Goal: Transaction & Acquisition: Purchase product/service

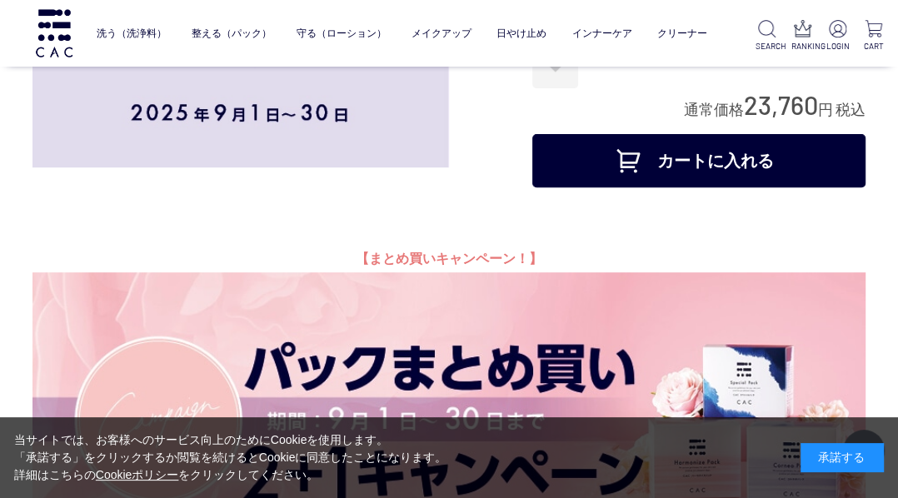
scroll to position [200, 0]
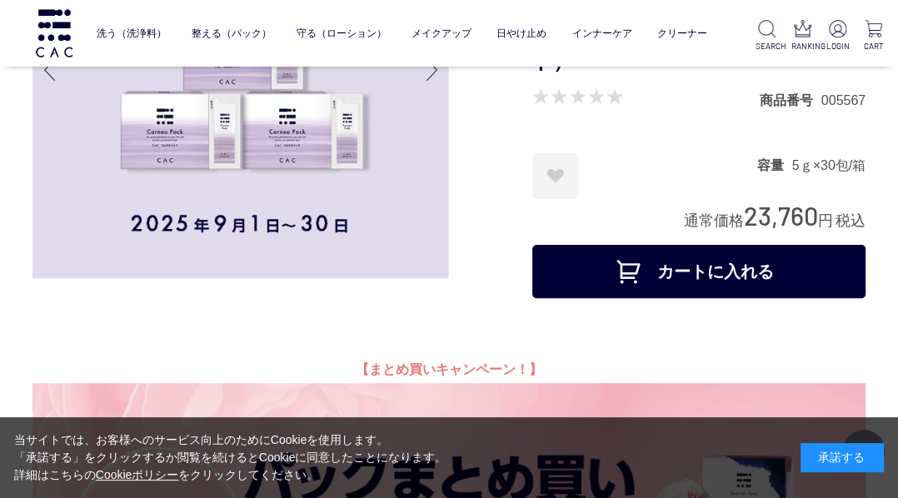
click at [665, 257] on button "カートに入れる" at bounding box center [698, 271] width 333 height 53
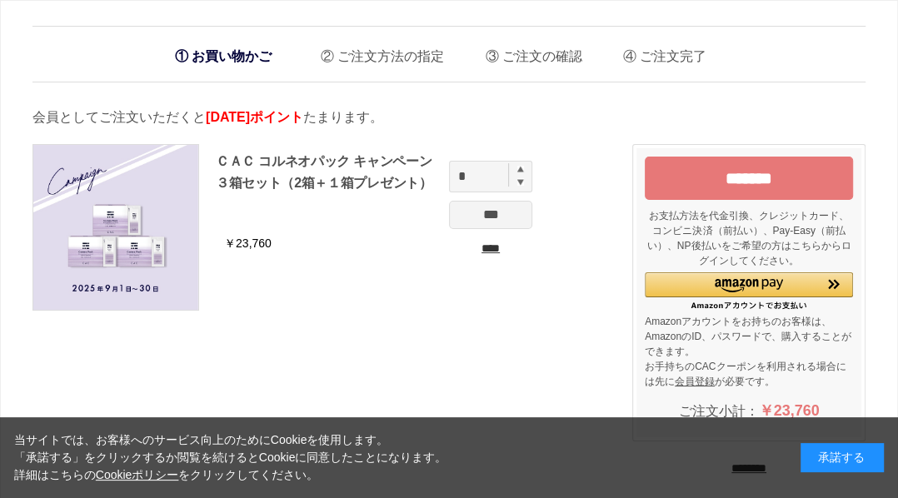
scroll to position [133, 0]
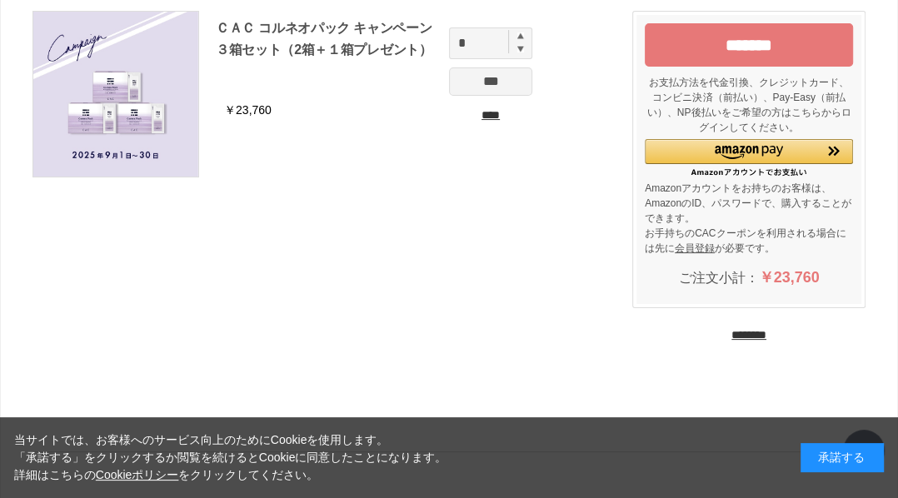
click at [732, 330] on input "********" at bounding box center [749, 335] width 35 height 16
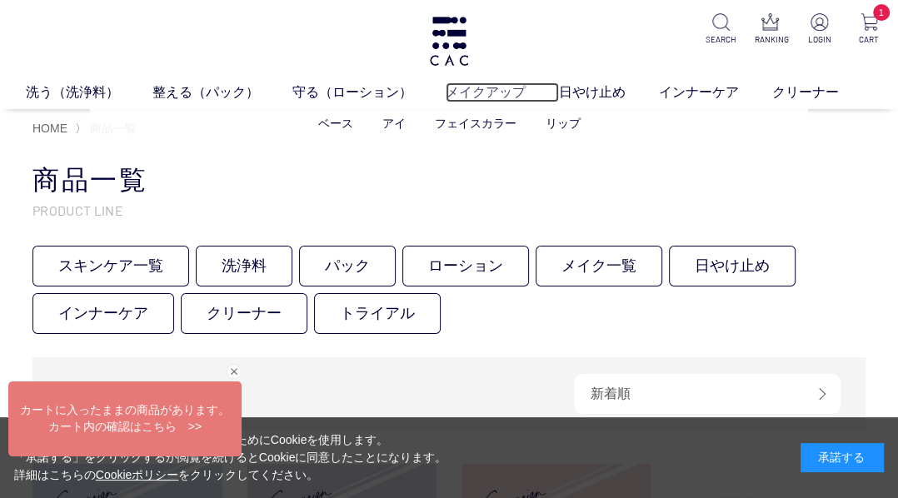
click at [478, 91] on link "メイクアップ" at bounding box center [502, 92] width 113 height 20
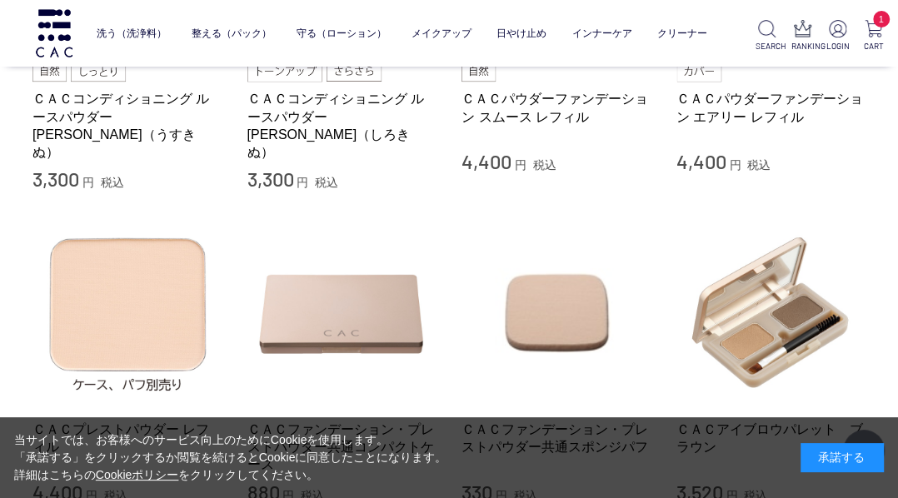
scroll to position [733, 0]
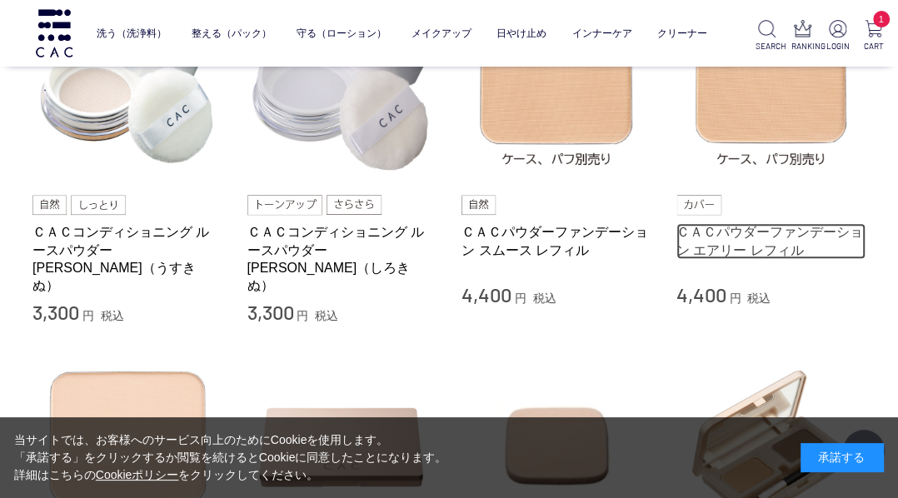
click at [742, 242] on link "ＣＡＣパウダーファンデーション エアリー レフィル" at bounding box center [772, 241] width 190 height 36
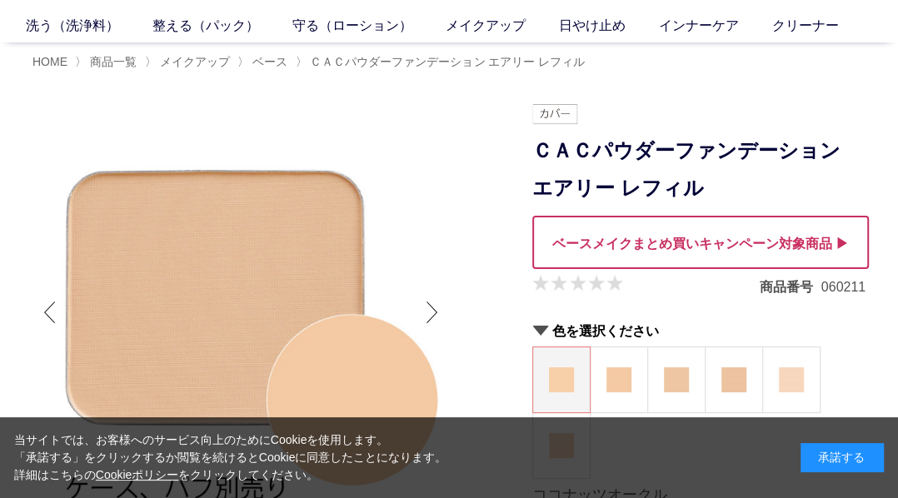
scroll to position [200, 0]
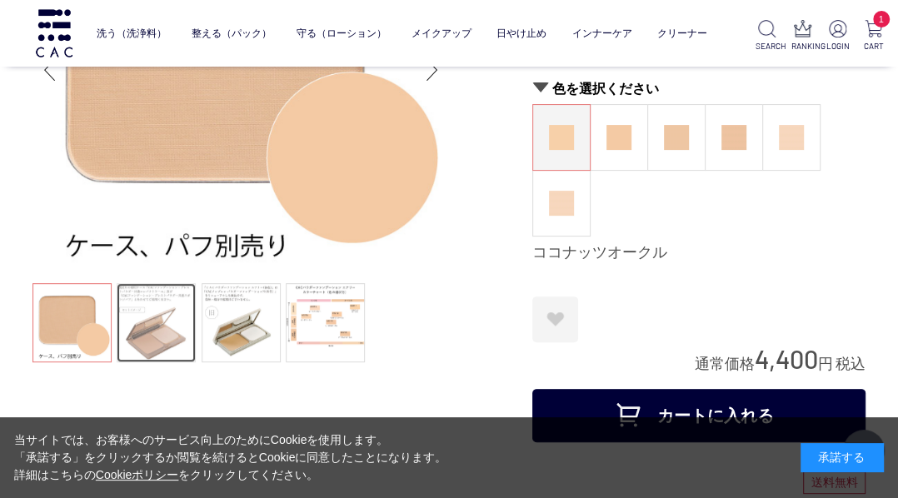
click at [140, 298] on link at bounding box center [156, 322] width 79 height 79
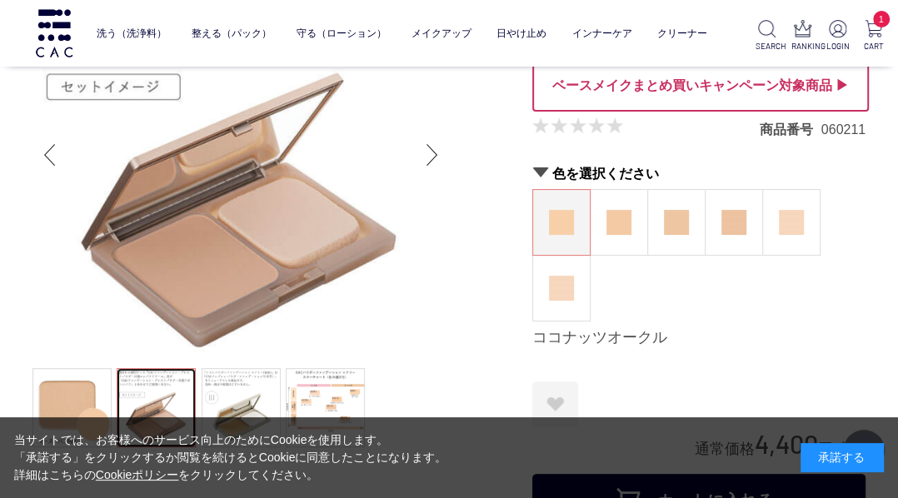
scroll to position [133, 0]
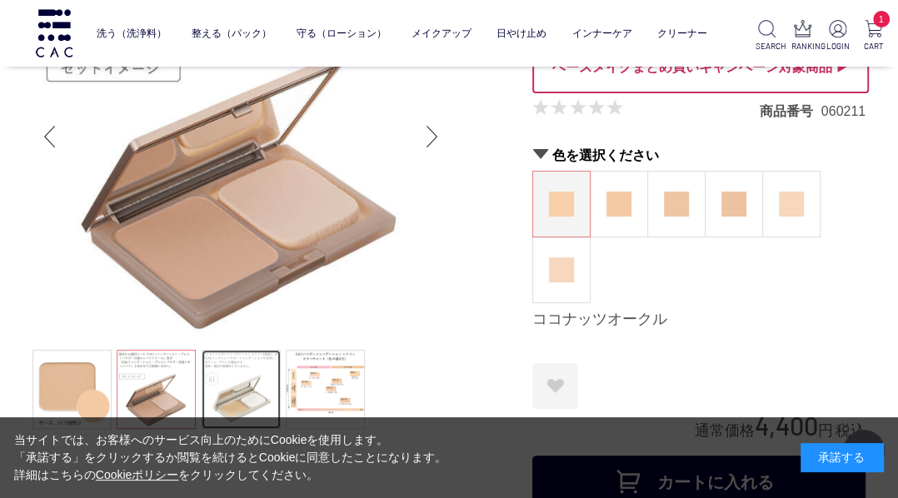
click at [235, 372] on link at bounding box center [241, 389] width 79 height 79
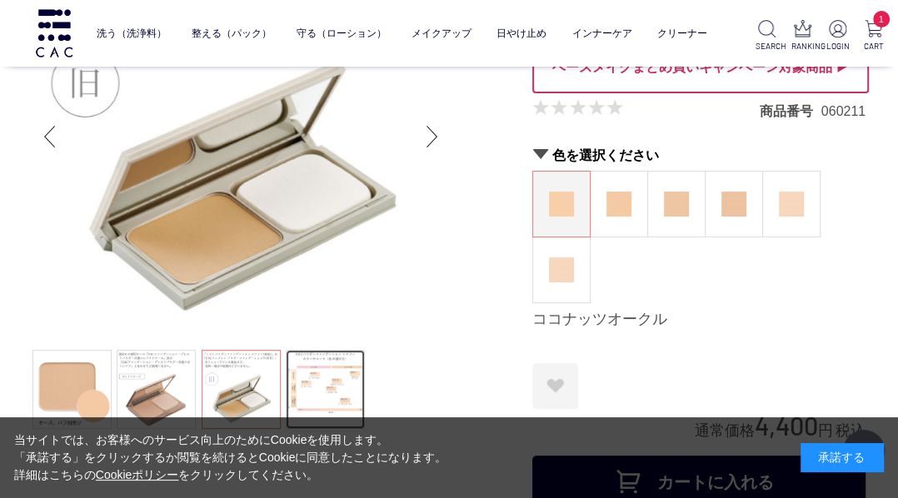
click at [312, 392] on link at bounding box center [325, 389] width 79 height 79
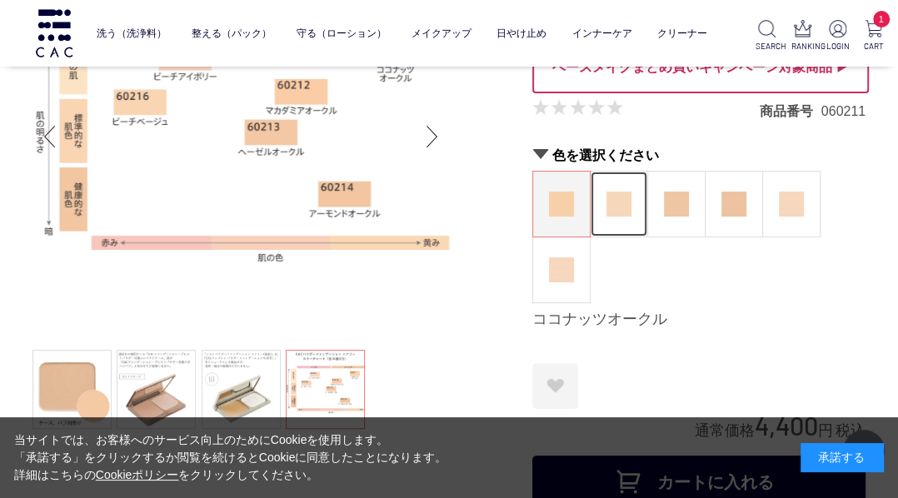
click at [627, 217] on figure at bounding box center [619, 204] width 57 height 65
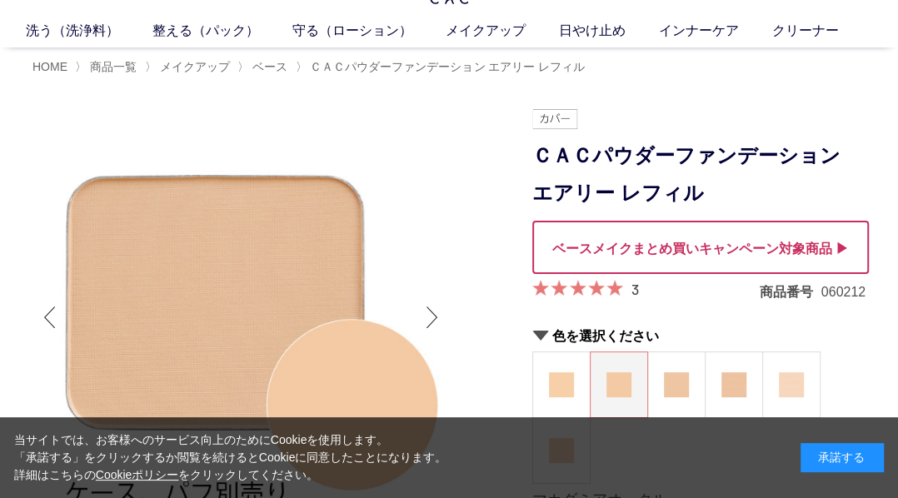
scroll to position [133, 0]
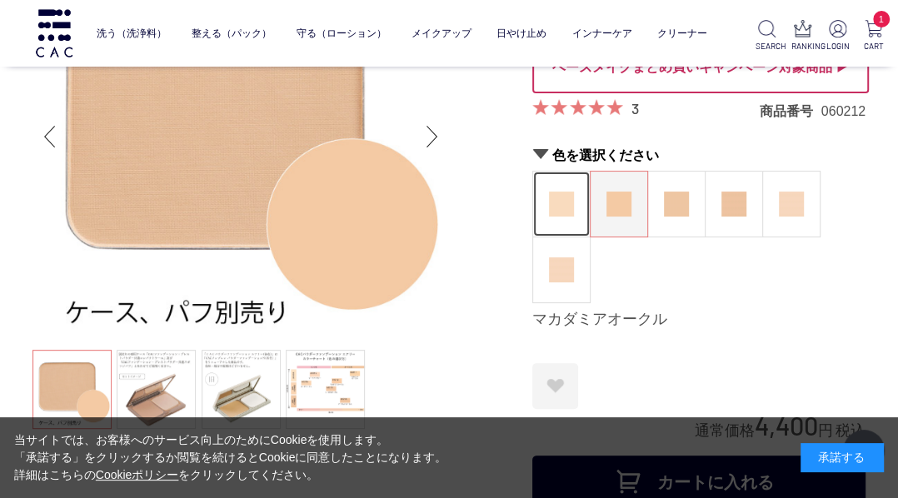
click at [574, 211] on figure at bounding box center [561, 204] width 57 height 65
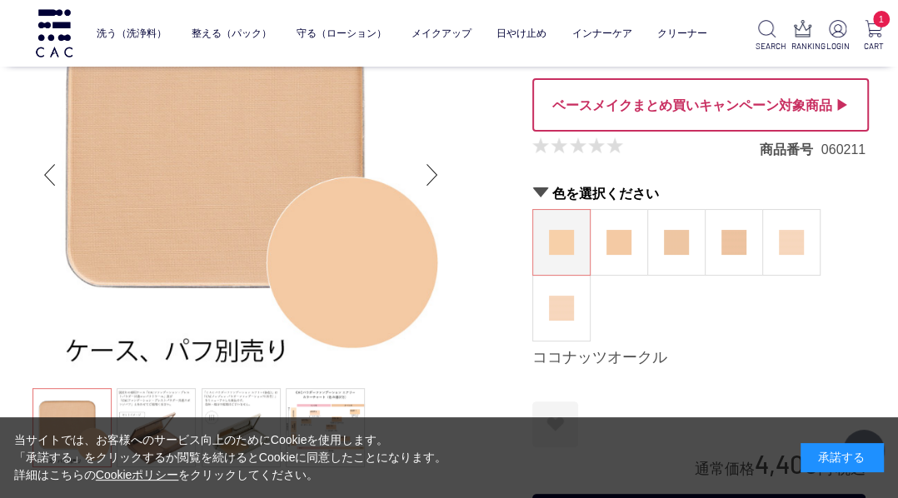
scroll to position [133, 0]
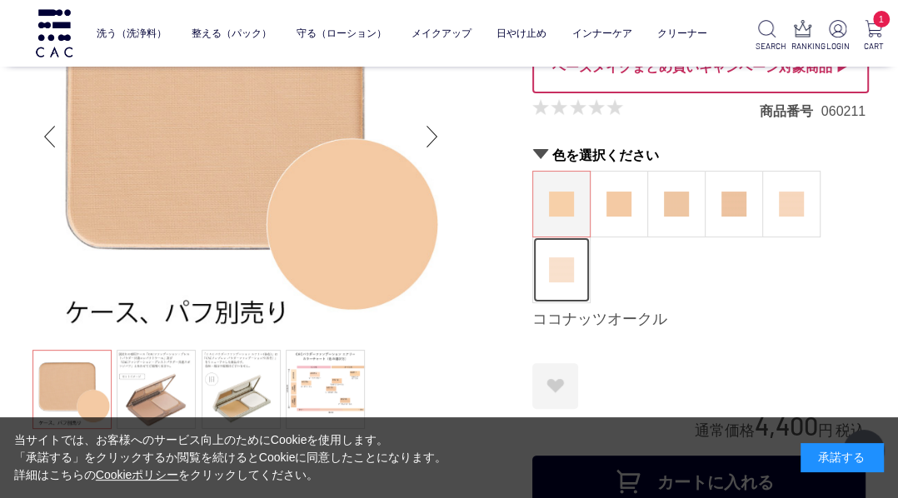
click at [557, 278] on img at bounding box center [561, 269] width 25 height 25
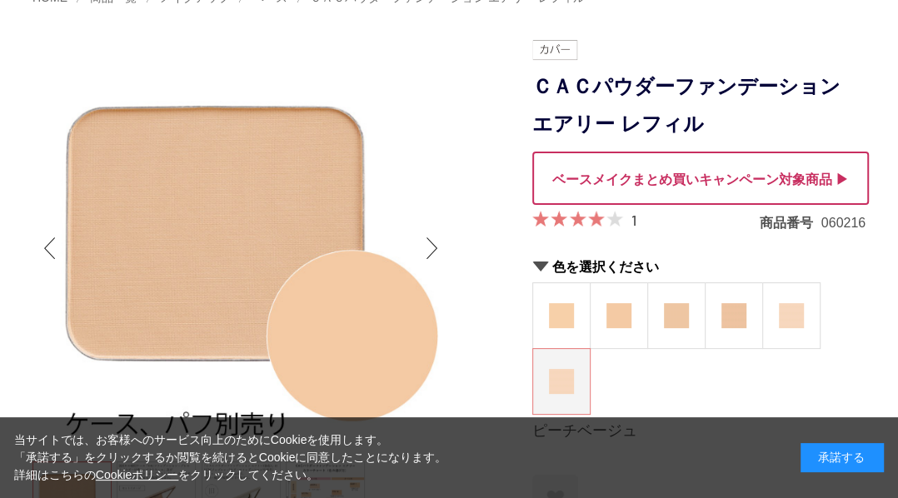
scroll to position [200, 0]
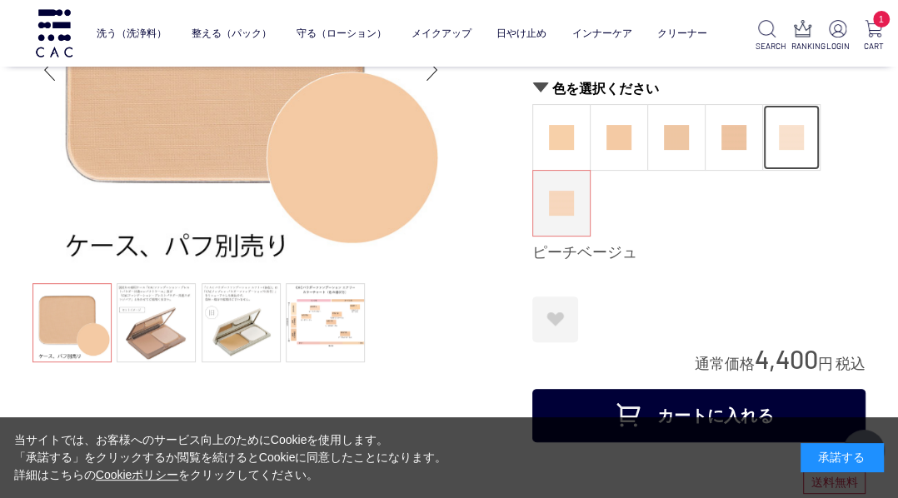
click at [797, 143] on img at bounding box center [791, 137] width 25 height 25
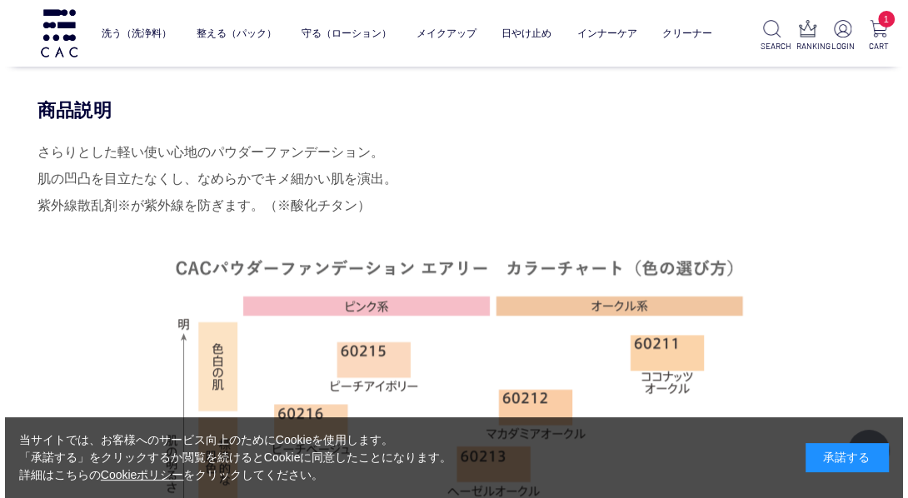
scroll to position [933, 0]
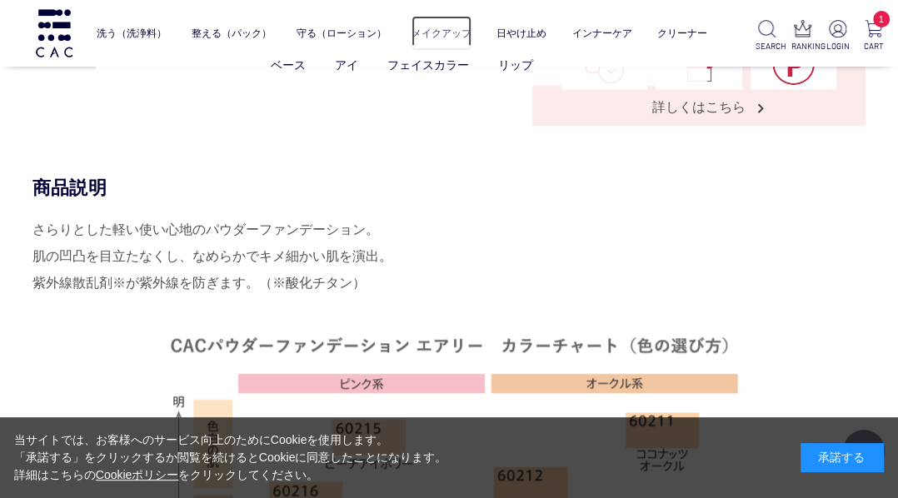
click at [451, 30] on link "メイクアップ" at bounding box center [442, 34] width 60 height 36
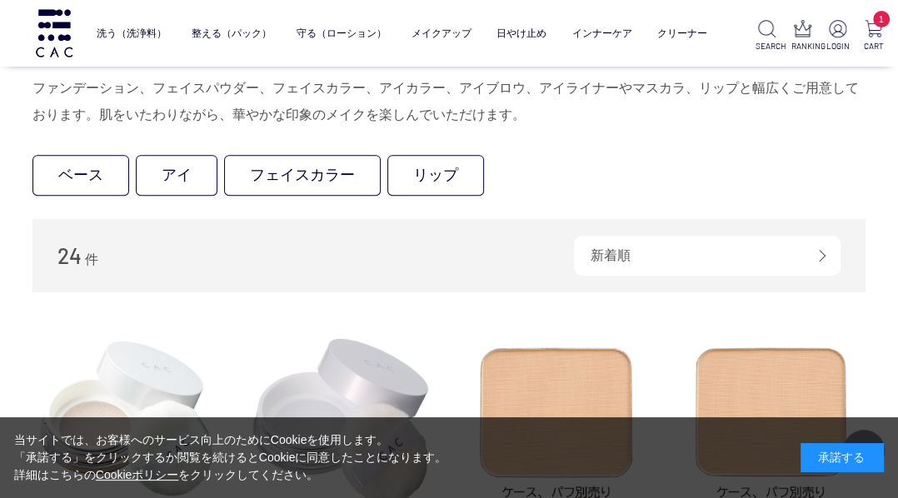
scroll to position [667, 0]
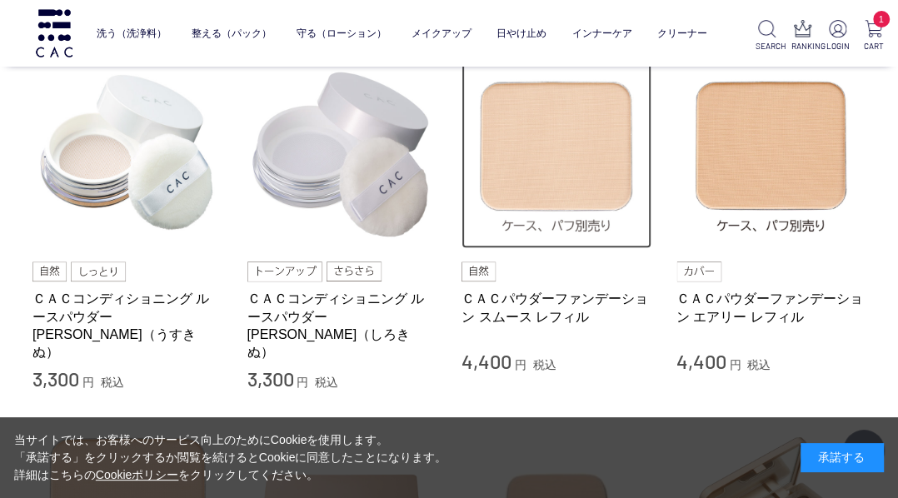
click at [544, 187] on img at bounding box center [557, 154] width 190 height 190
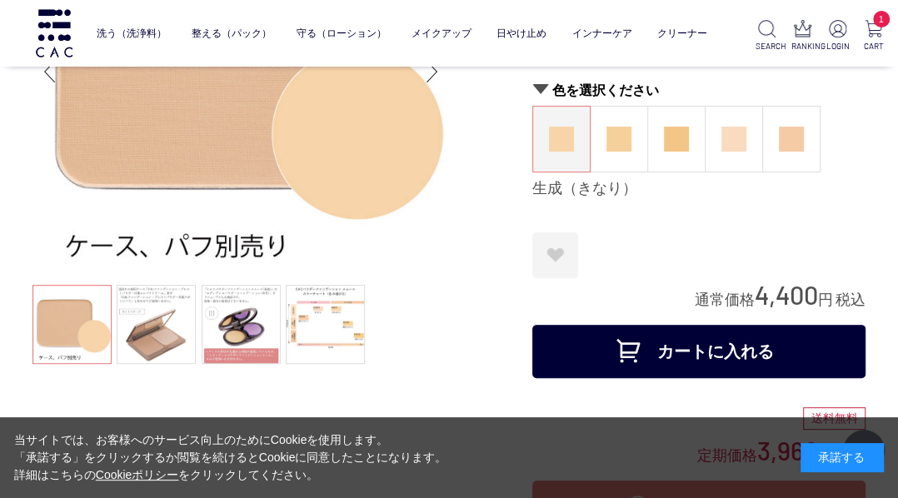
scroll to position [200, 0]
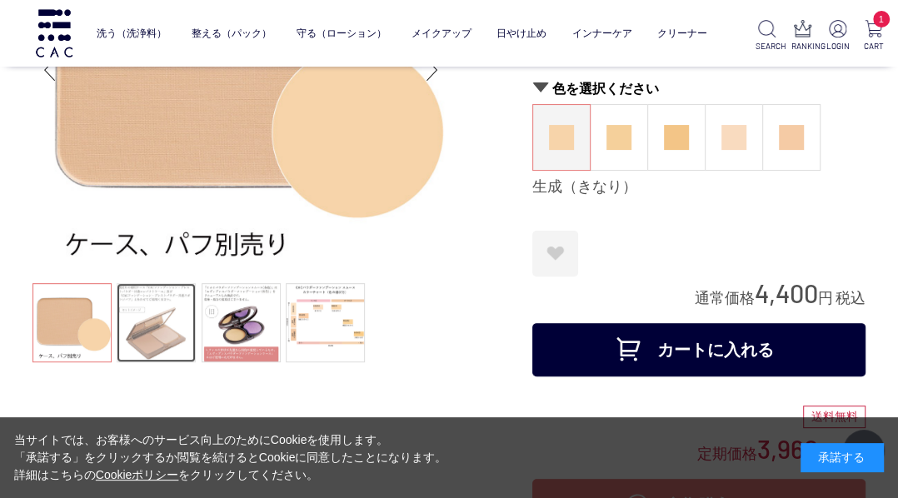
click at [167, 334] on link at bounding box center [156, 322] width 79 height 79
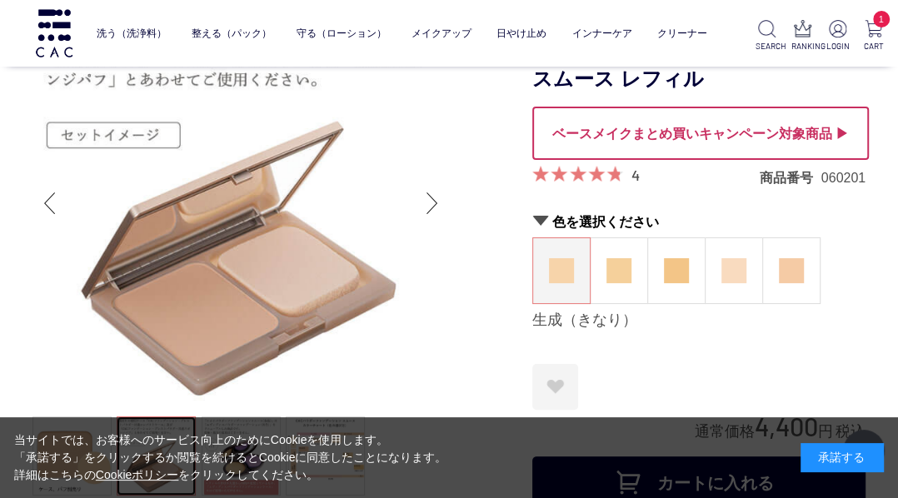
scroll to position [267, 0]
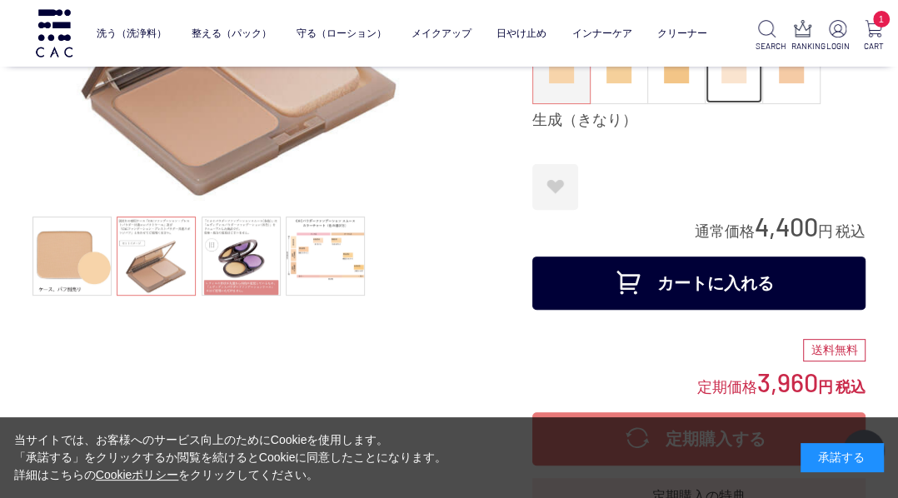
click at [746, 77] on img at bounding box center [734, 70] width 25 height 25
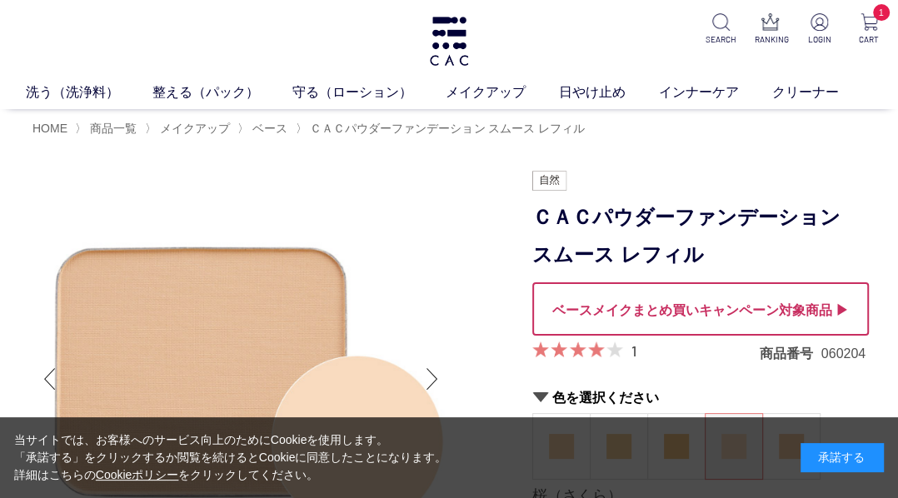
scroll to position [200, 0]
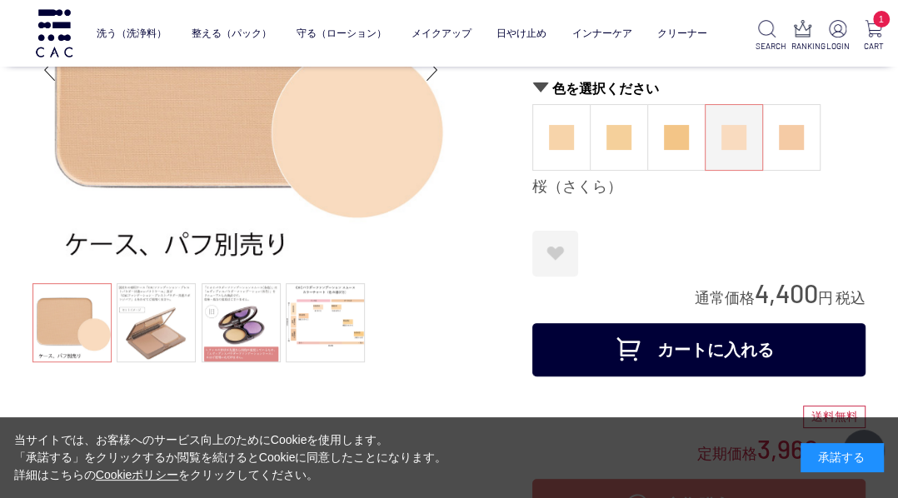
click at [681, 353] on button "カートに入れる" at bounding box center [698, 349] width 333 height 53
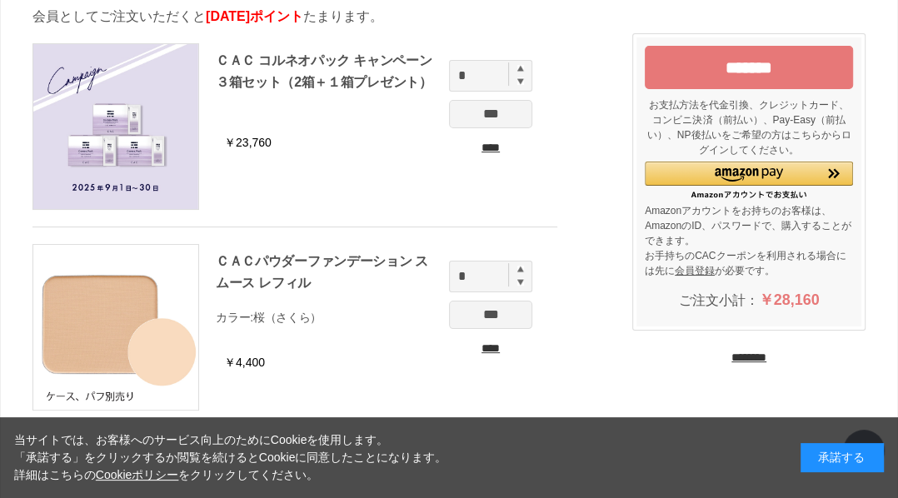
scroll to position [133, 0]
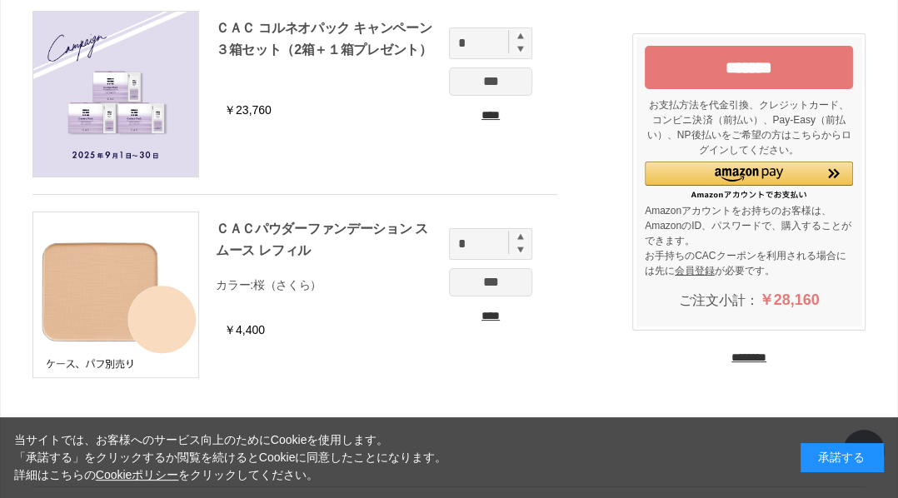
click at [733, 357] on input "********" at bounding box center [749, 358] width 35 height 16
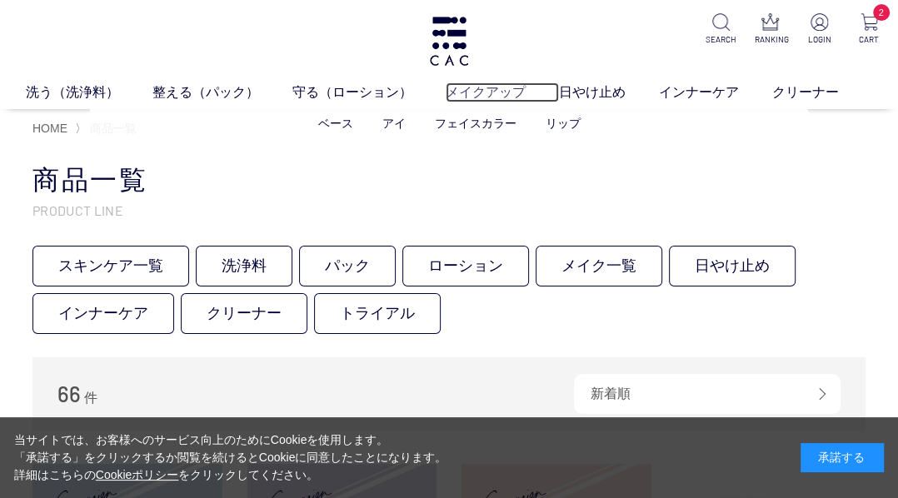
click at [480, 92] on link "メイクアップ" at bounding box center [502, 92] width 113 height 20
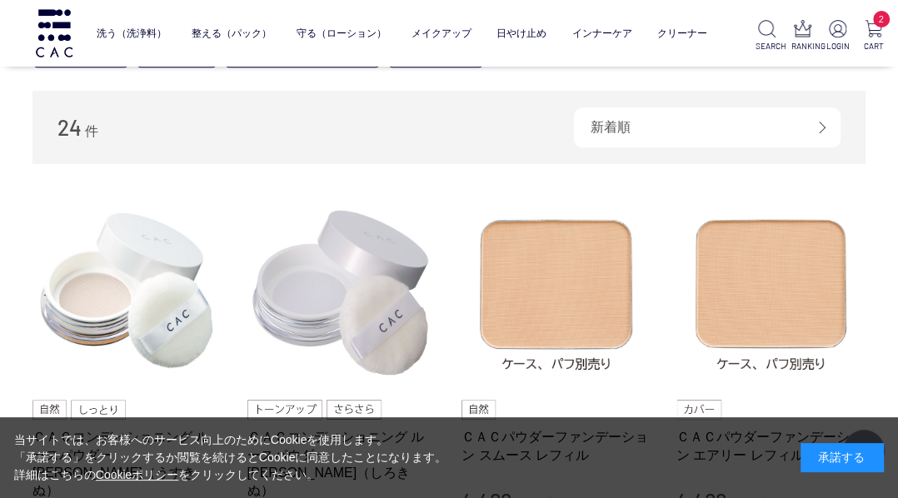
scroll to position [533, 0]
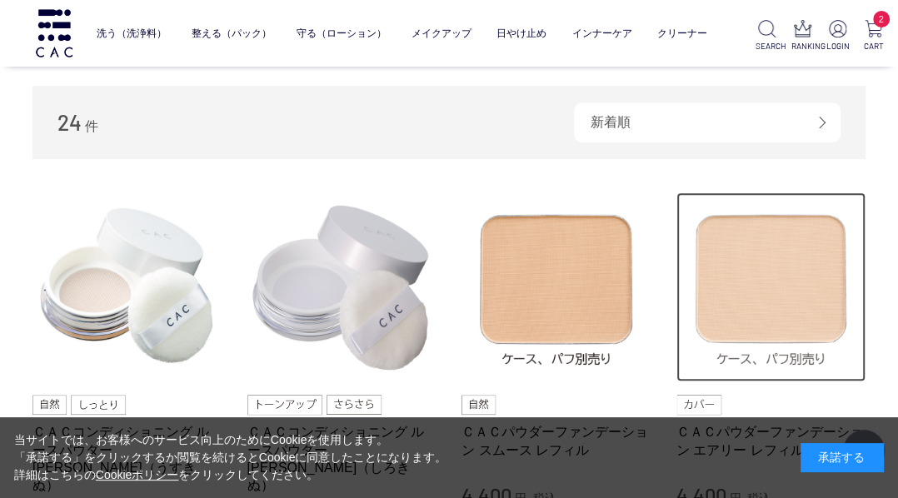
click at [737, 297] on img at bounding box center [772, 287] width 190 height 190
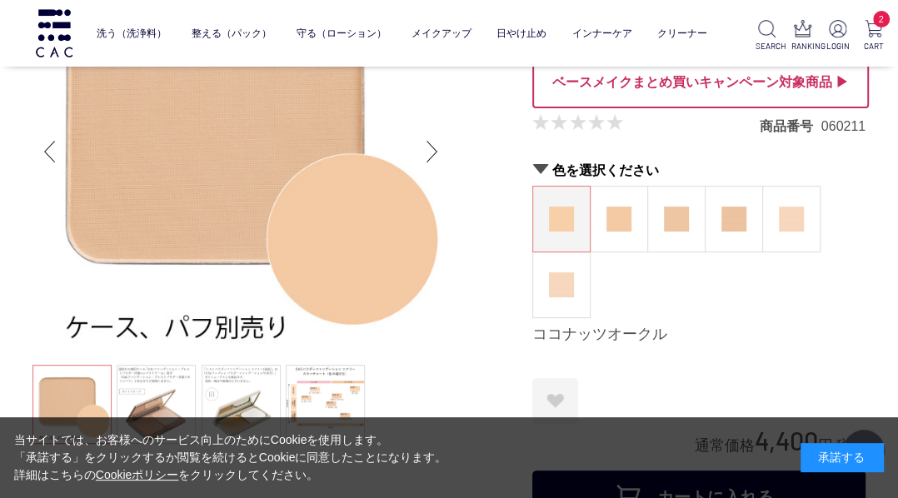
scroll to position [200, 0]
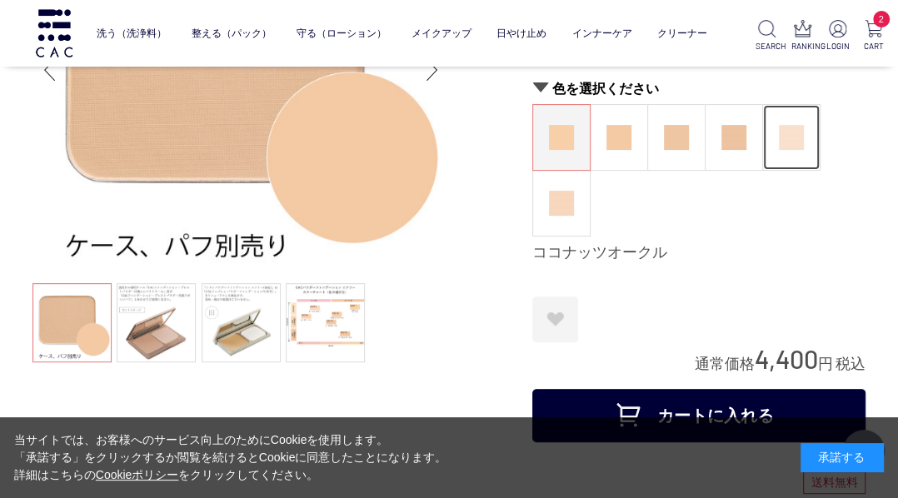
click at [791, 138] on img at bounding box center [791, 137] width 25 height 25
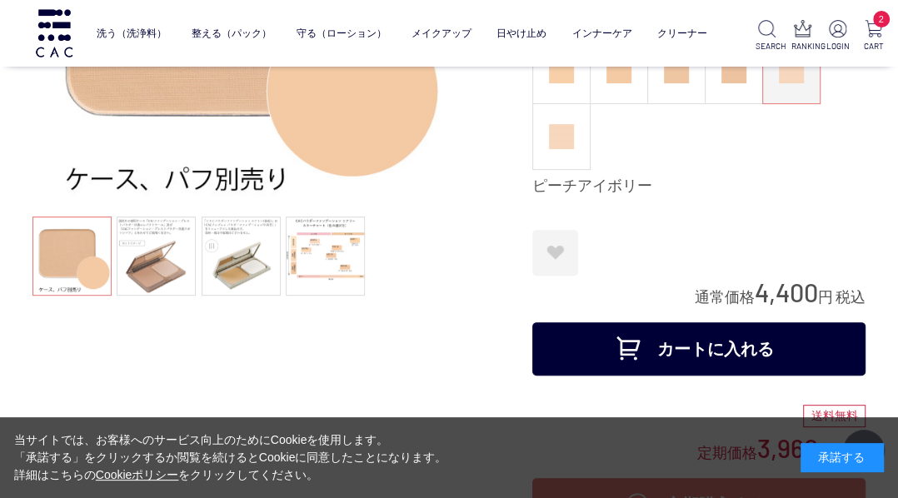
scroll to position [400, 0]
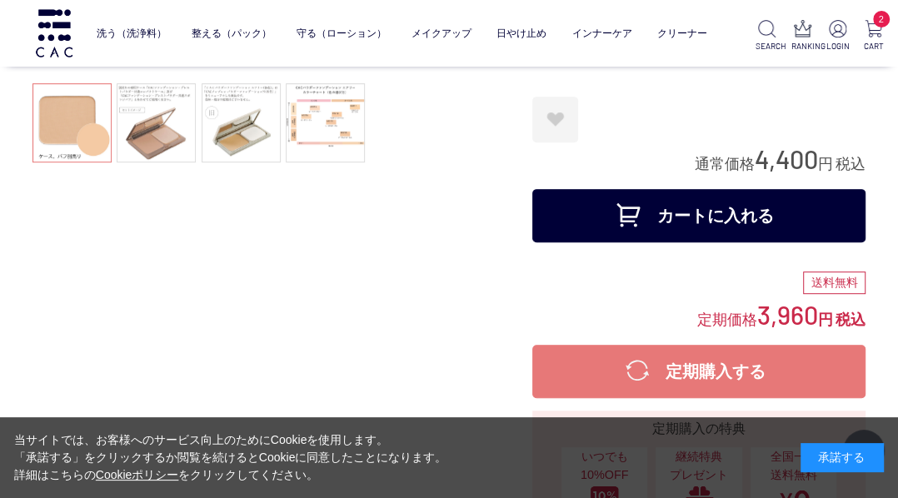
click at [665, 203] on button "カートに入れる" at bounding box center [698, 215] width 333 height 53
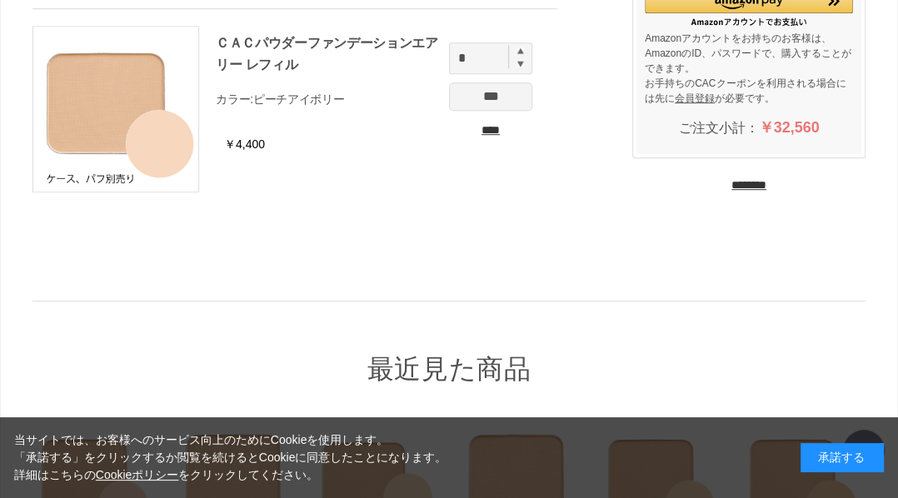
scroll to position [543, 0]
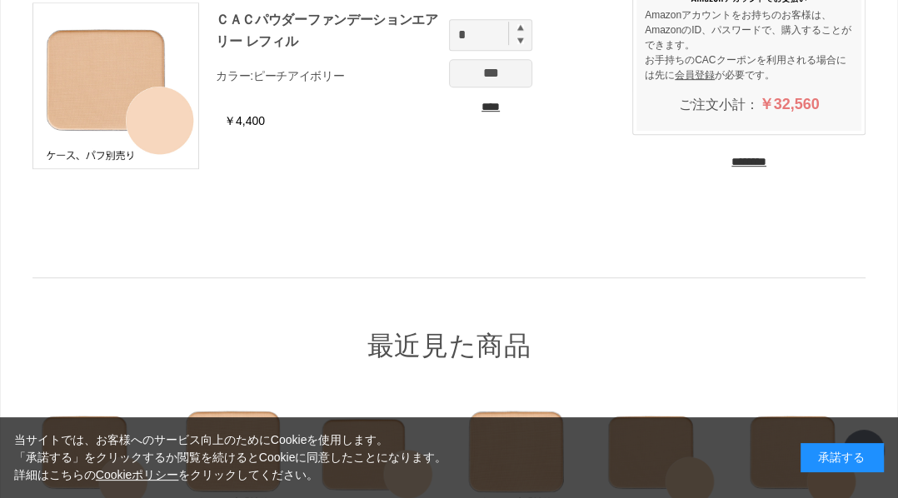
click at [737, 161] on input "********" at bounding box center [749, 162] width 35 height 16
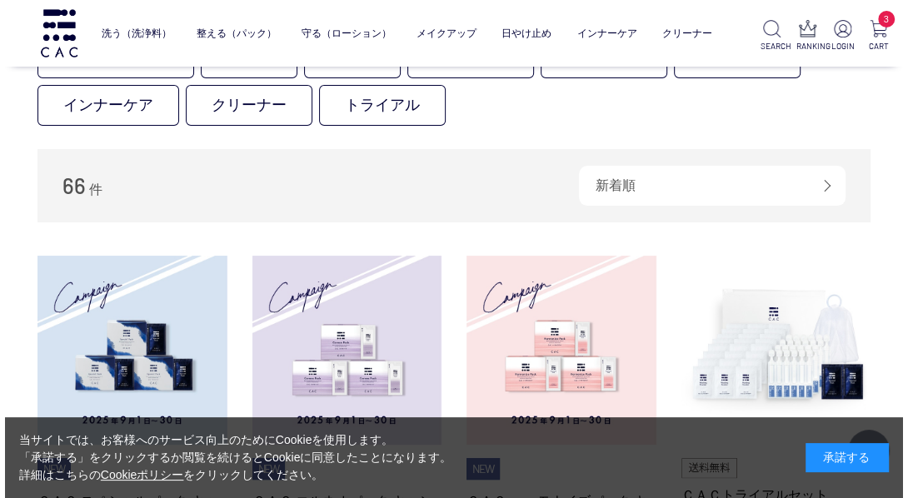
scroll to position [200, 0]
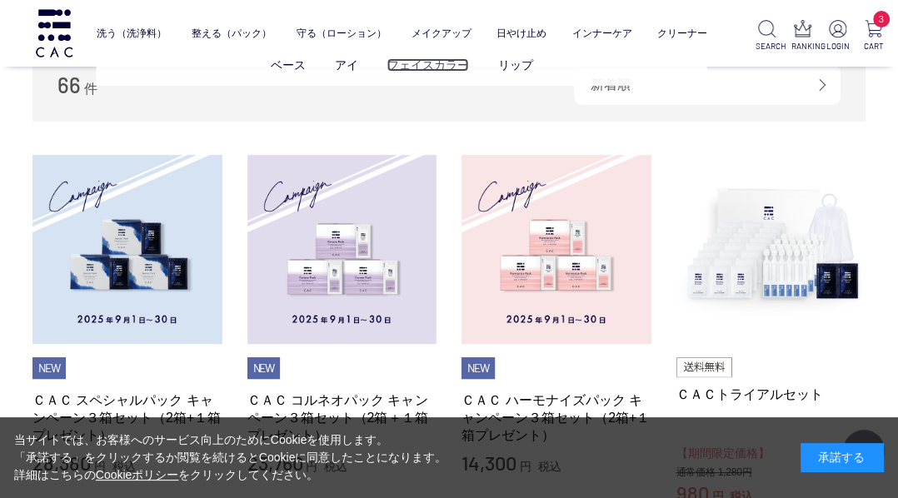
click at [427, 67] on link "フェイスカラー" at bounding box center [428, 64] width 82 height 13
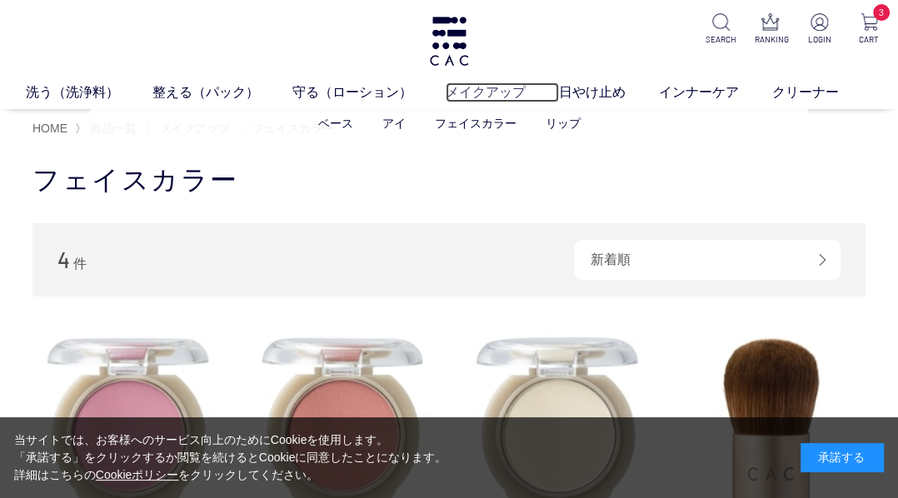
click at [488, 92] on link "メイクアップ" at bounding box center [502, 92] width 113 height 20
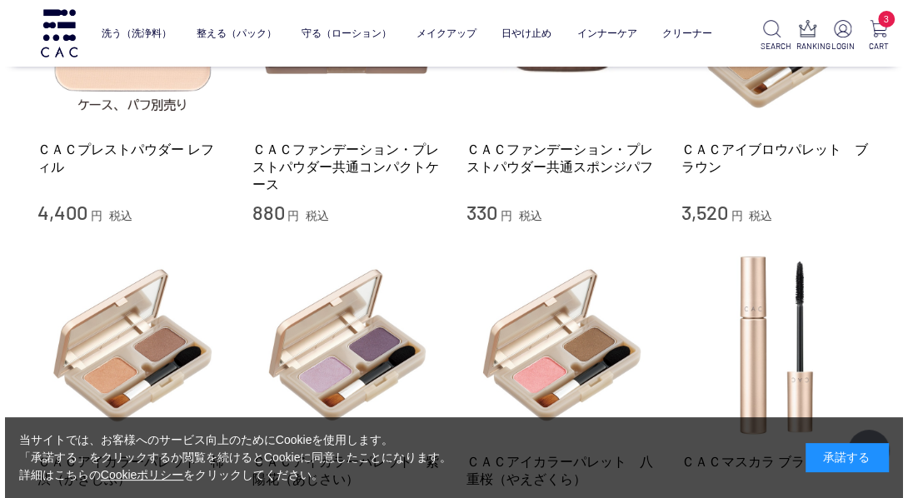
scroll to position [1133, 0]
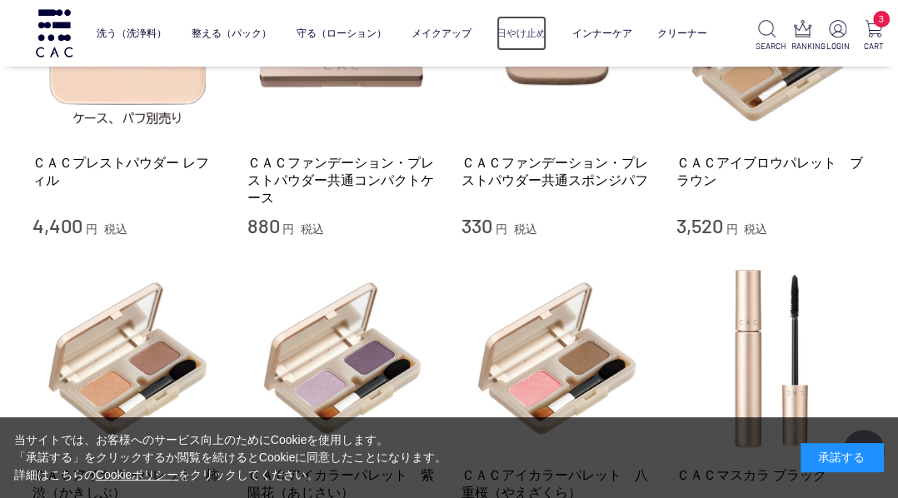
click at [520, 23] on link "日やけ止め" at bounding box center [522, 34] width 50 height 36
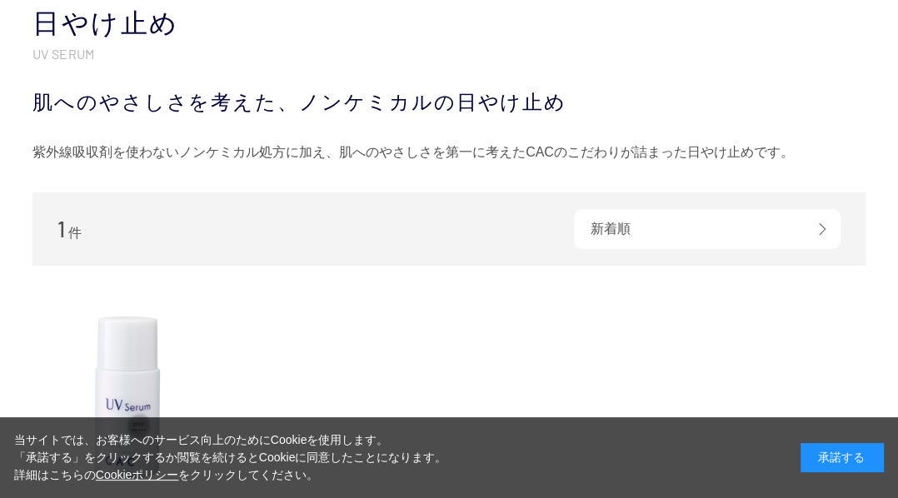
scroll to position [267, 0]
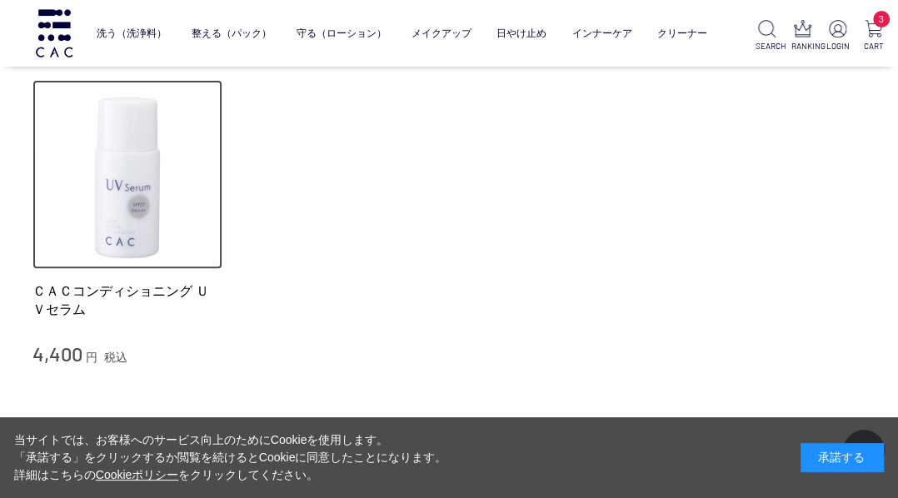
click at [127, 193] on img at bounding box center [127, 175] width 190 height 190
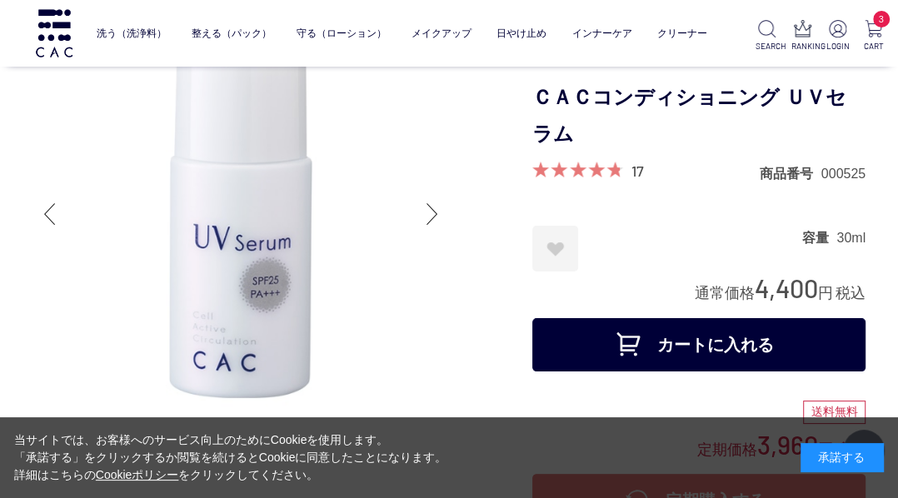
scroll to position [200, 0]
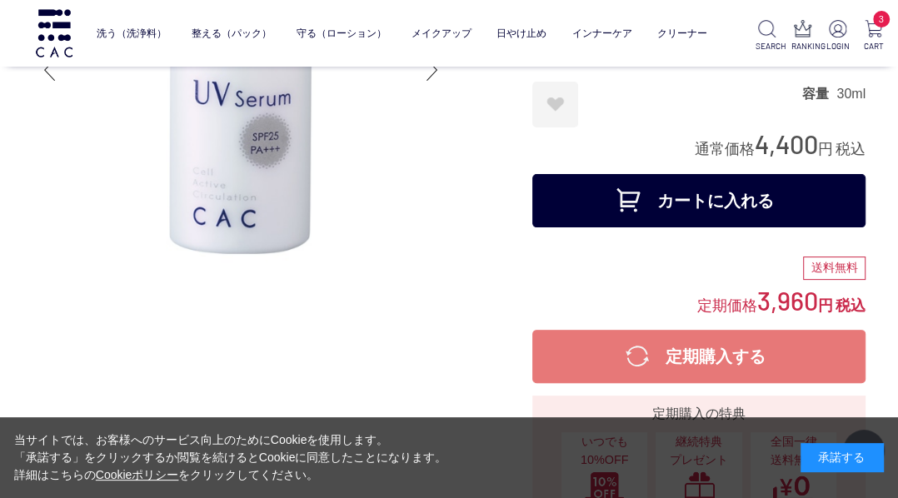
click at [679, 197] on button "カートに入れる" at bounding box center [698, 200] width 333 height 53
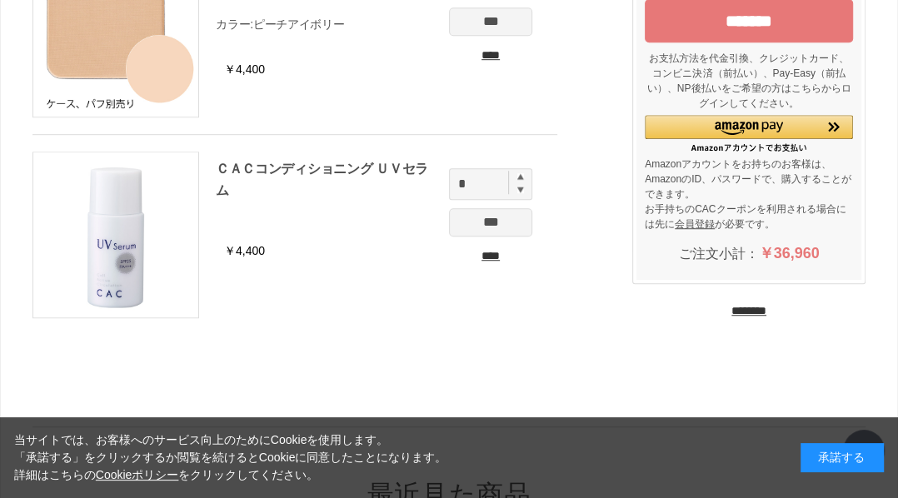
scroll to position [600, 0]
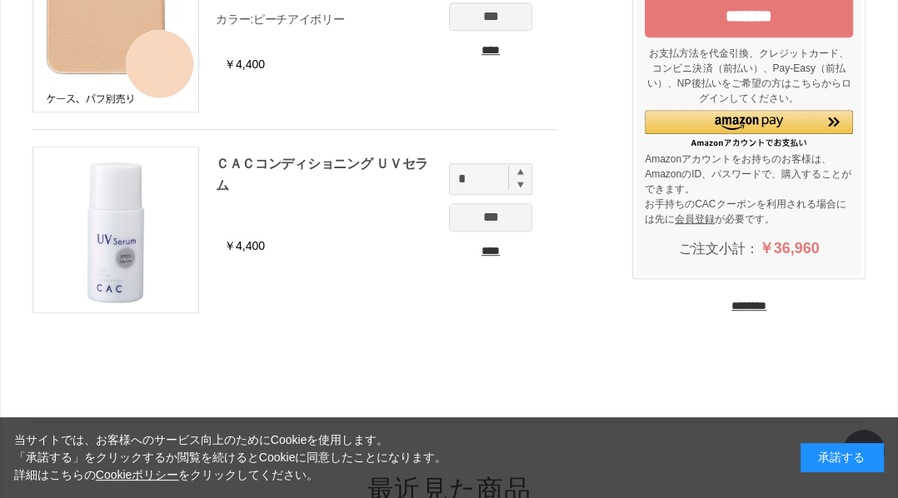
click at [518, 168] on img at bounding box center [520, 171] width 7 height 7
type input "*"
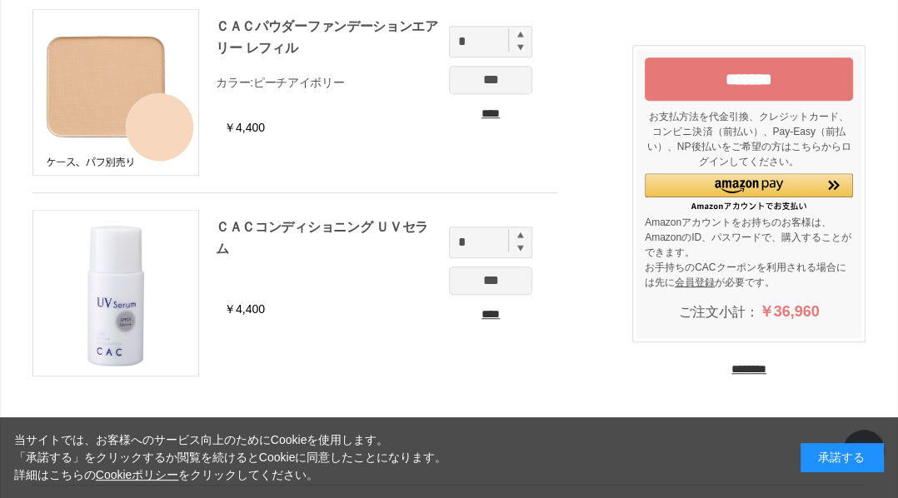
scroll to position [467, 0]
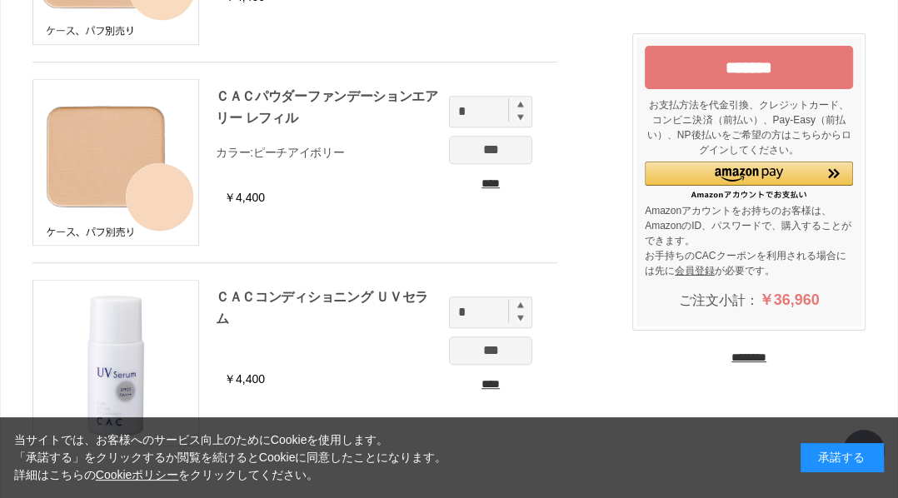
click at [736, 66] on input "*******" at bounding box center [749, 67] width 208 height 43
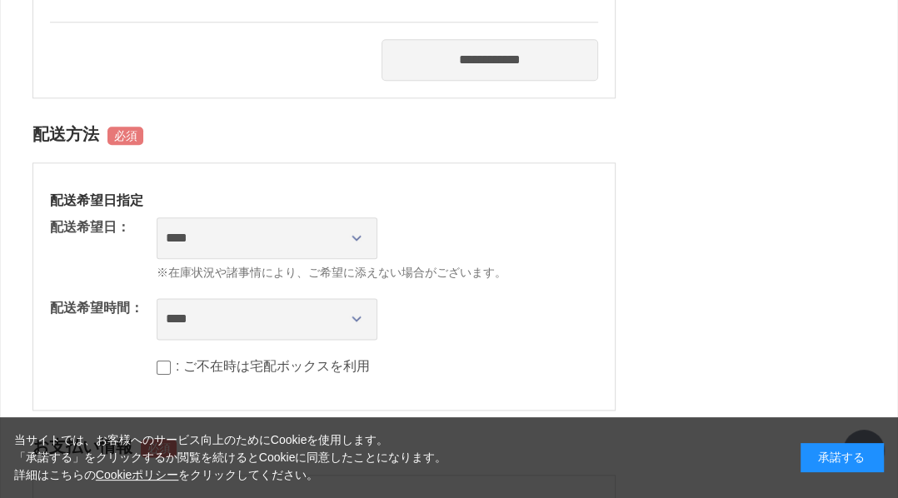
scroll to position [1133, 0]
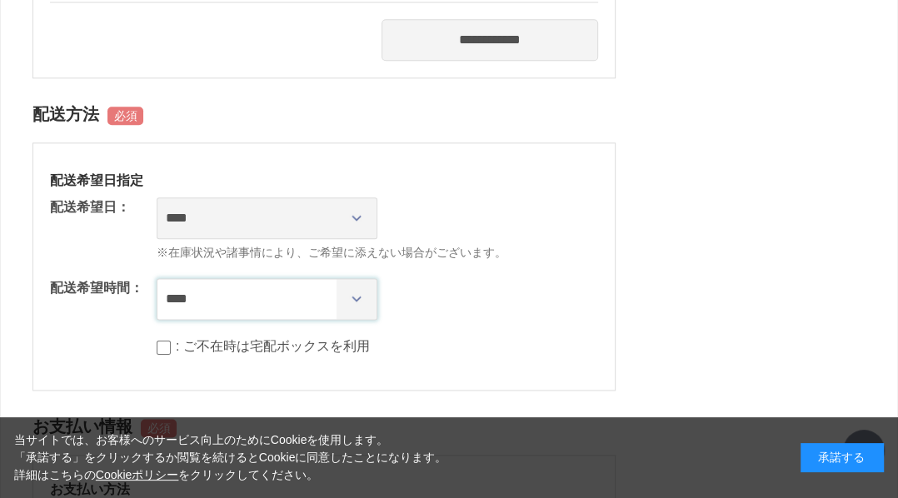
click at [358, 295] on select "**** *** ****** ****** ****** ******" at bounding box center [267, 299] width 221 height 42
select select "**"
click at [157, 278] on select "**** *** ****** ****** ****** ******" at bounding box center [267, 299] width 221 height 42
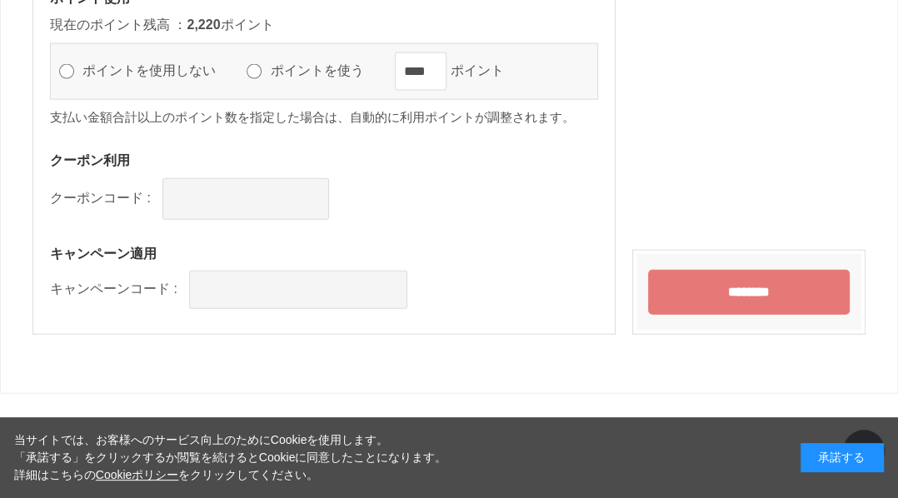
scroll to position [2182, 0]
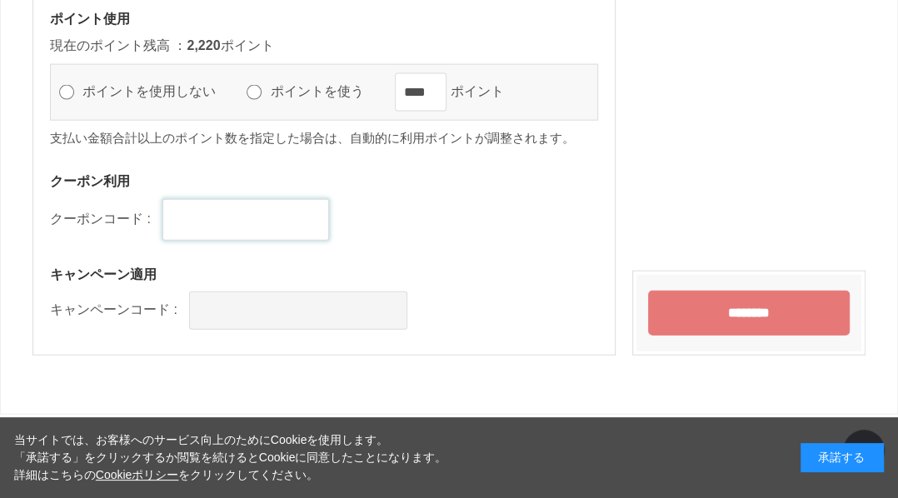
click at [180, 216] on input "text" at bounding box center [245, 220] width 167 height 42
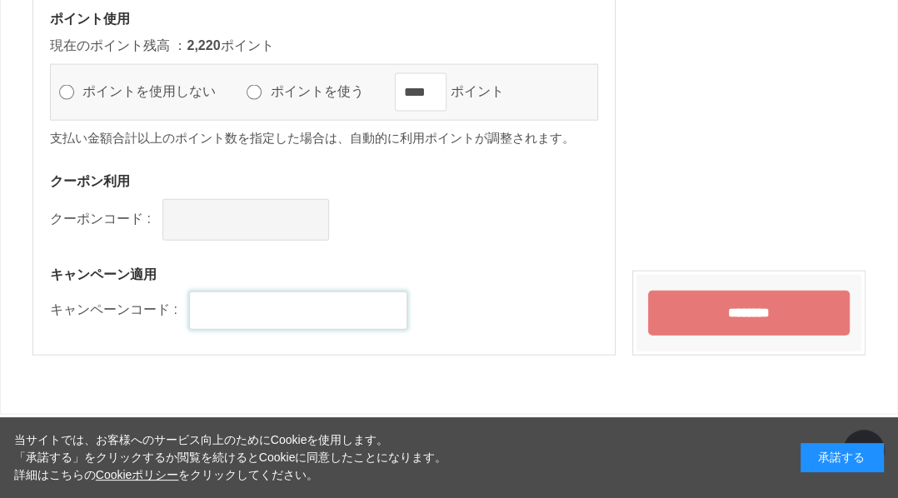
click at [200, 302] on input "text" at bounding box center [298, 311] width 218 height 38
click at [687, 297] on input "********" at bounding box center [749, 313] width 202 height 45
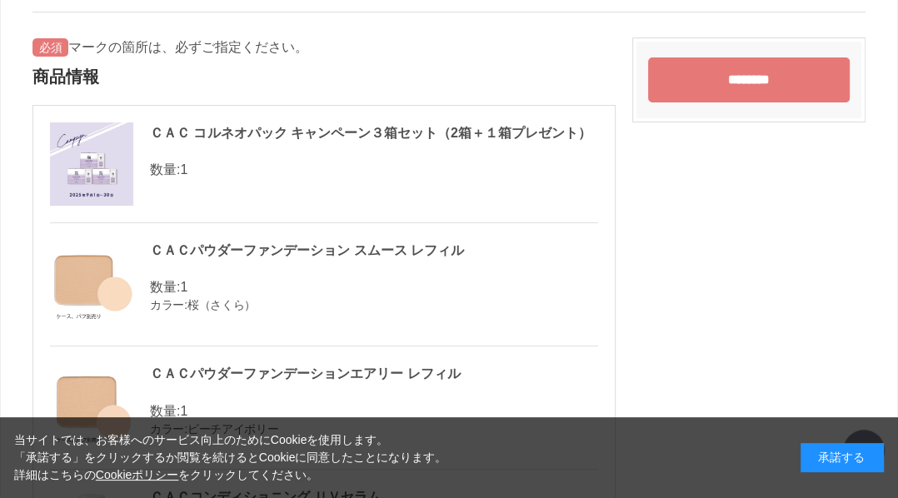
scroll to position [0, 0]
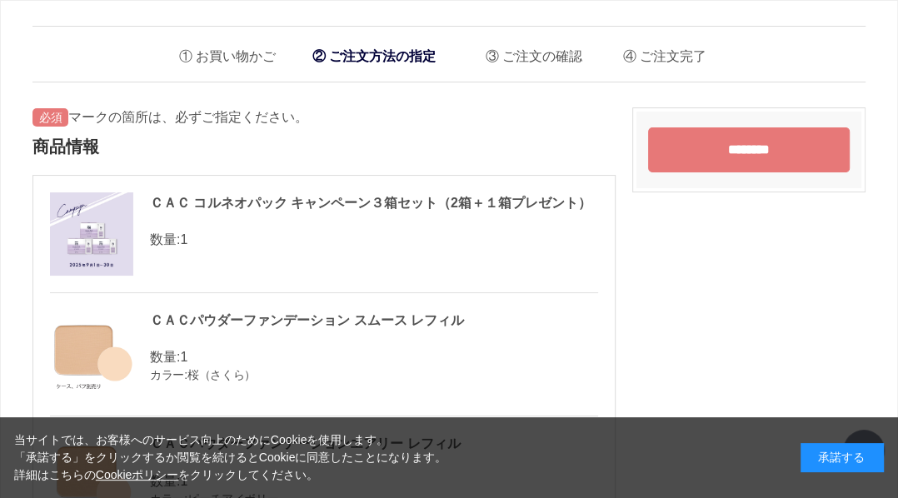
click at [204, 48] on li "お買い物かご" at bounding box center [221, 52] width 109 height 34
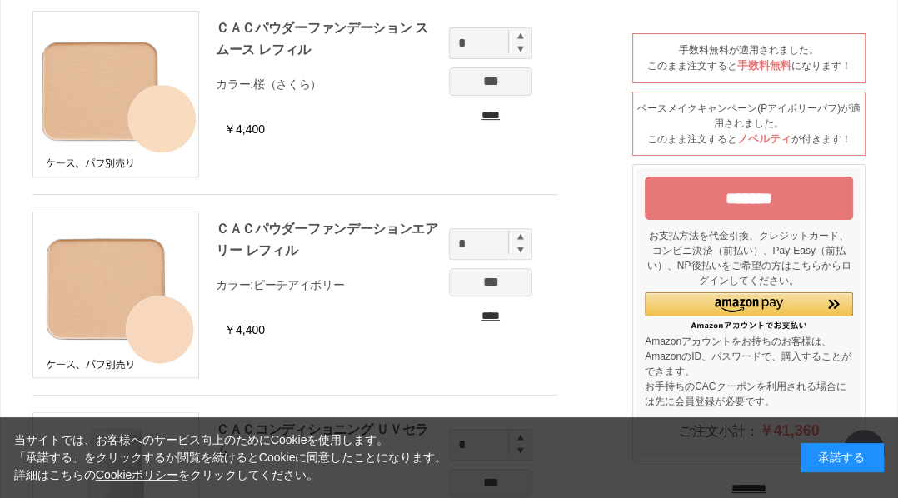
scroll to position [268, 0]
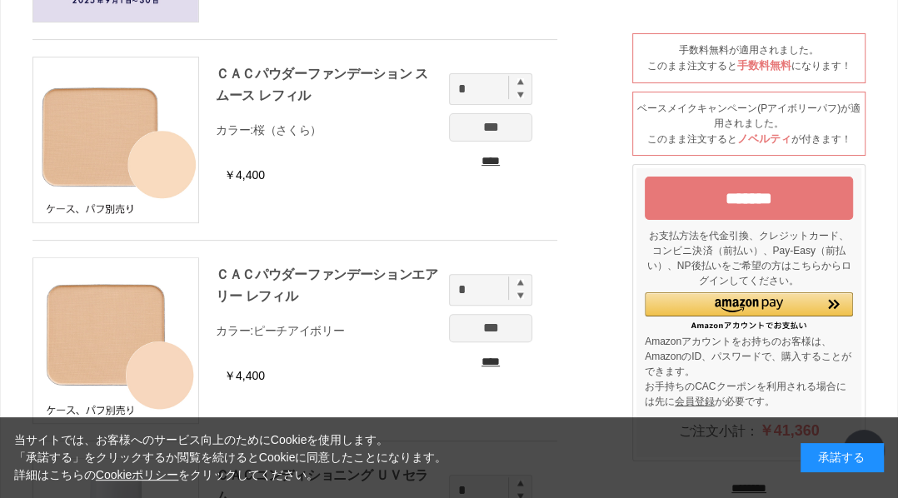
click at [492, 357] on input "****" at bounding box center [490, 361] width 83 height 17
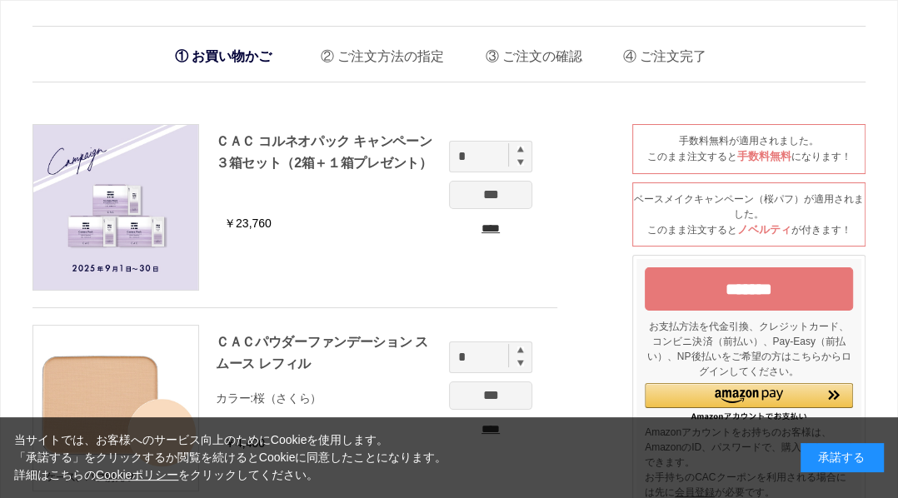
click at [521, 347] on img at bounding box center [520, 350] width 7 height 7
type input "*"
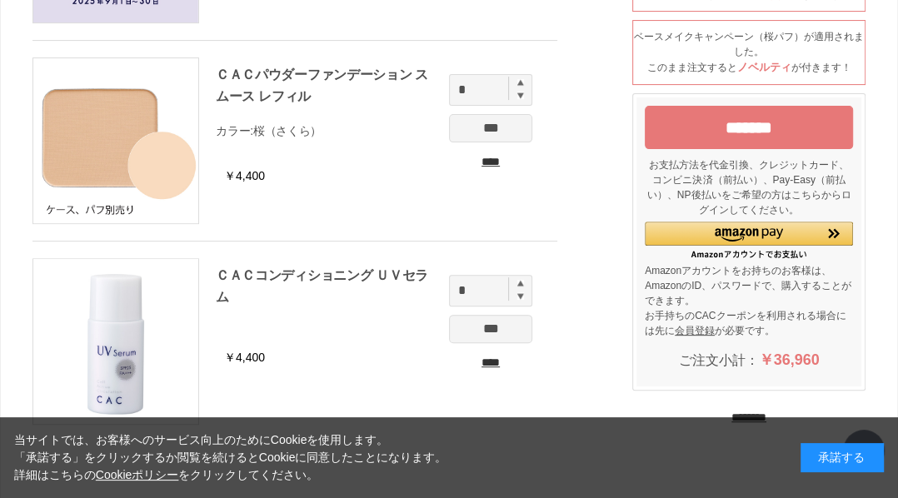
scroll to position [267, 0]
click at [722, 123] on input "*******" at bounding box center [749, 128] width 208 height 43
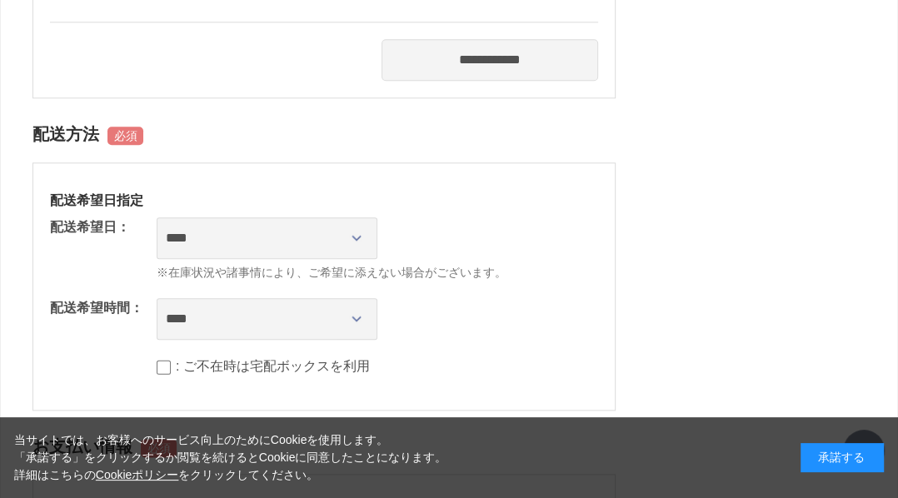
scroll to position [1067, 0]
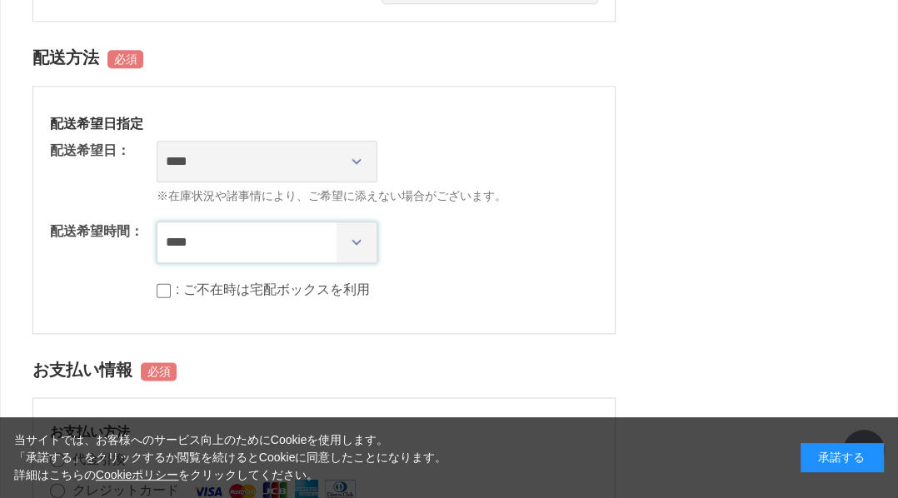
click at [357, 235] on select "**** *** ****** ****** ****** ******" at bounding box center [267, 243] width 221 height 42
select select "**"
click at [157, 222] on select "**** *** ****** ****** ****** ******" at bounding box center [267, 243] width 221 height 42
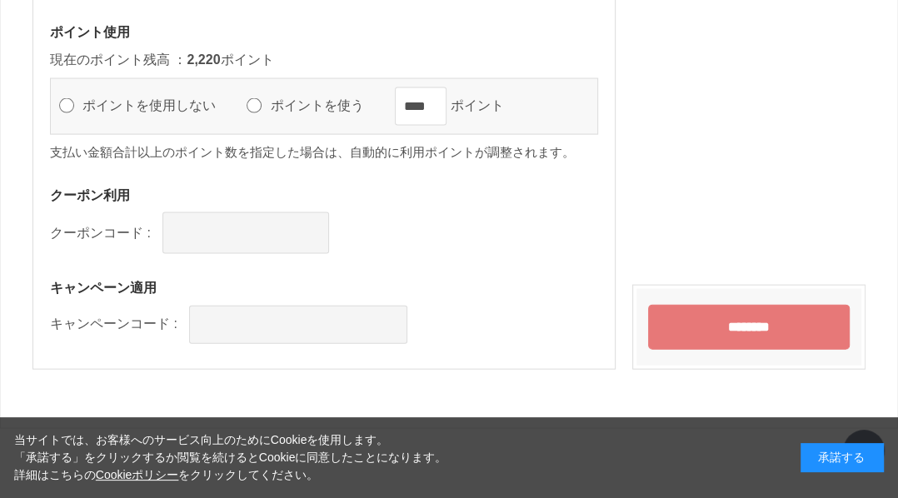
scroll to position [2126, 0]
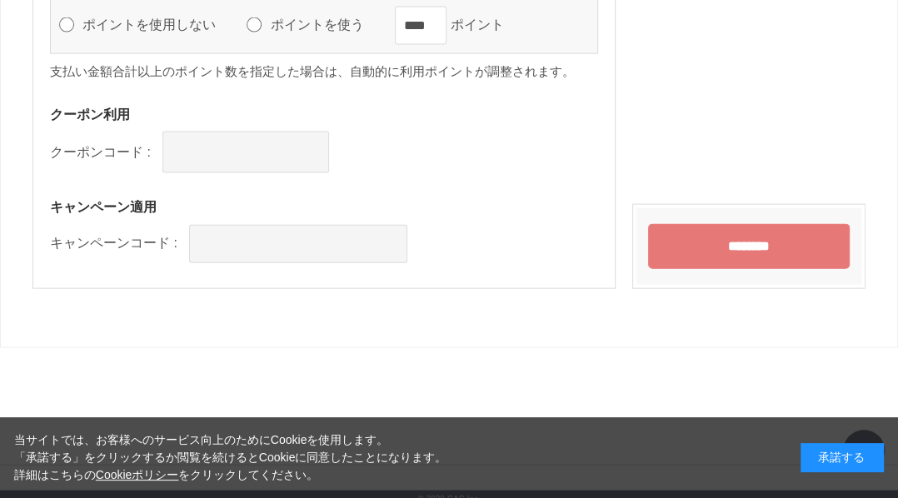
click at [687, 230] on input "********" at bounding box center [749, 246] width 202 height 45
